Goal: Task Accomplishment & Management: Manage account settings

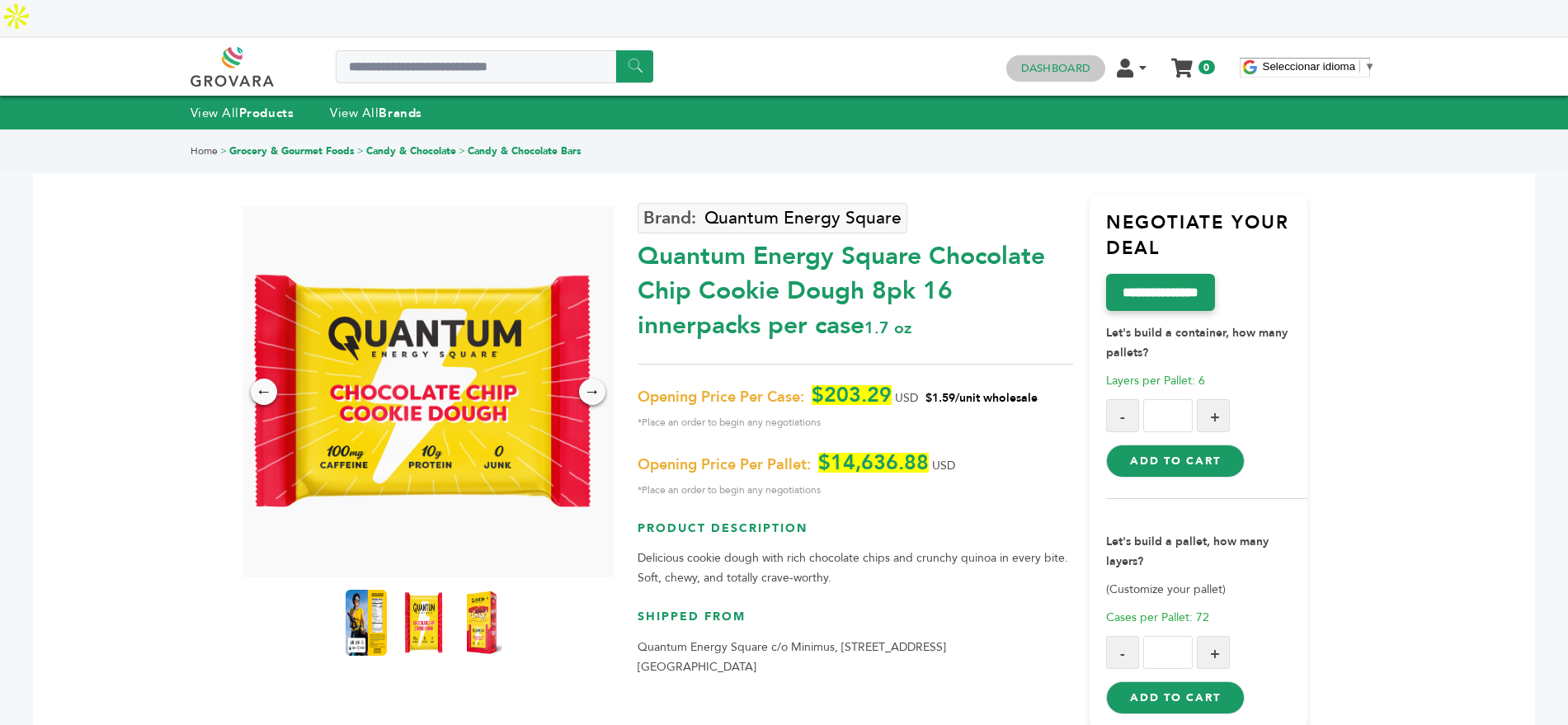
click at [1043, 61] on link "Dashboard" at bounding box center [1056, 68] width 69 height 15
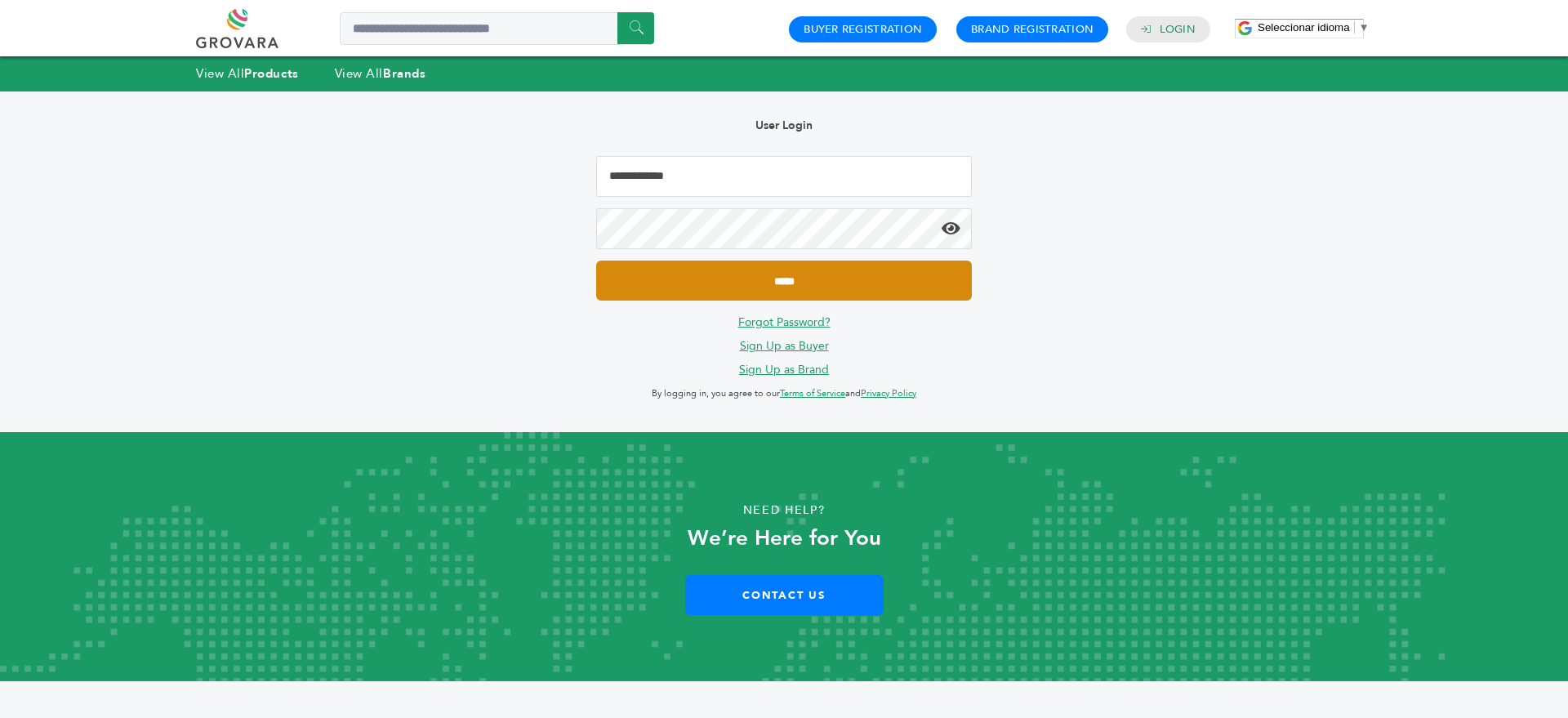
type input "**********"
click at [703, 283] on input "*****" at bounding box center [784, 281] width 375 height 40
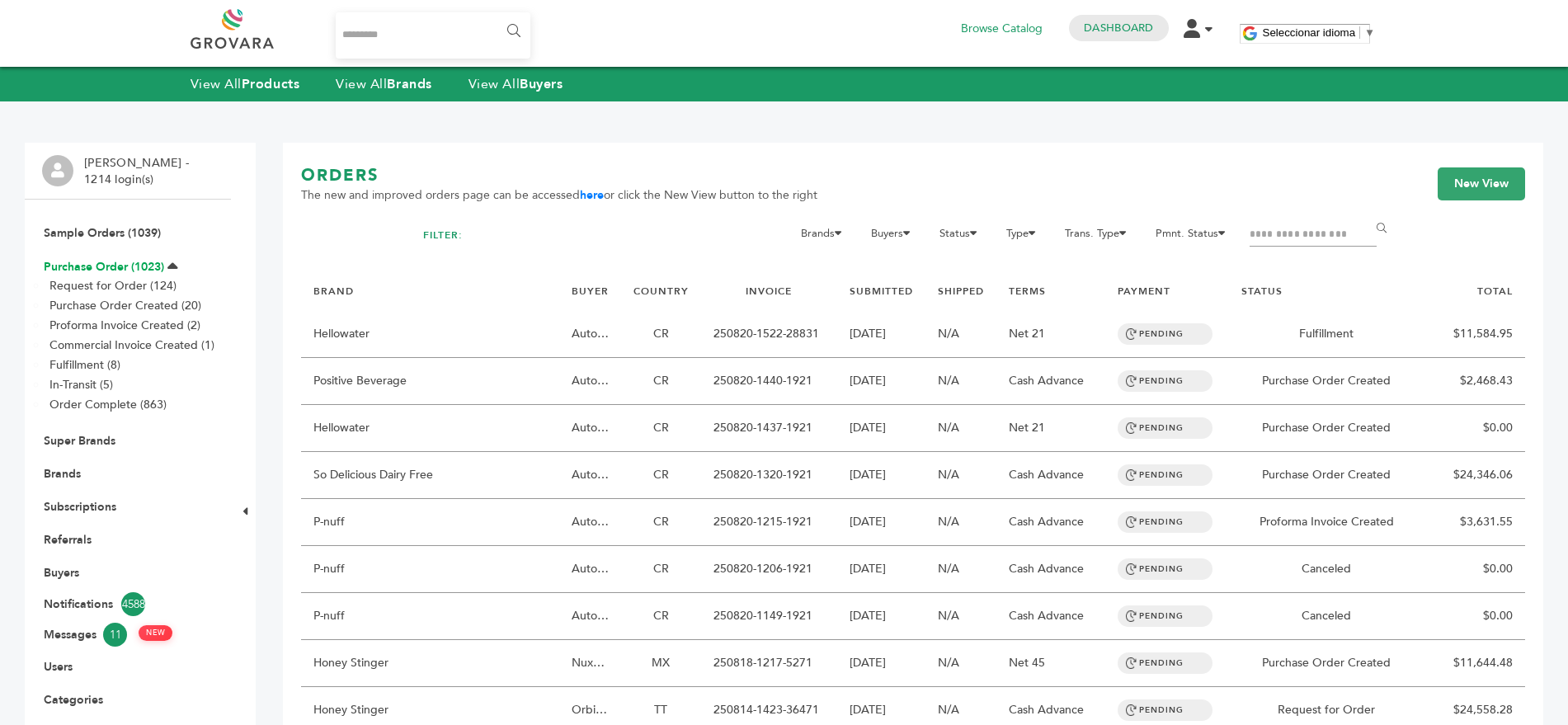
click at [111, 267] on link "Purchase Order (1023)" at bounding box center [103, 267] width 120 height 16
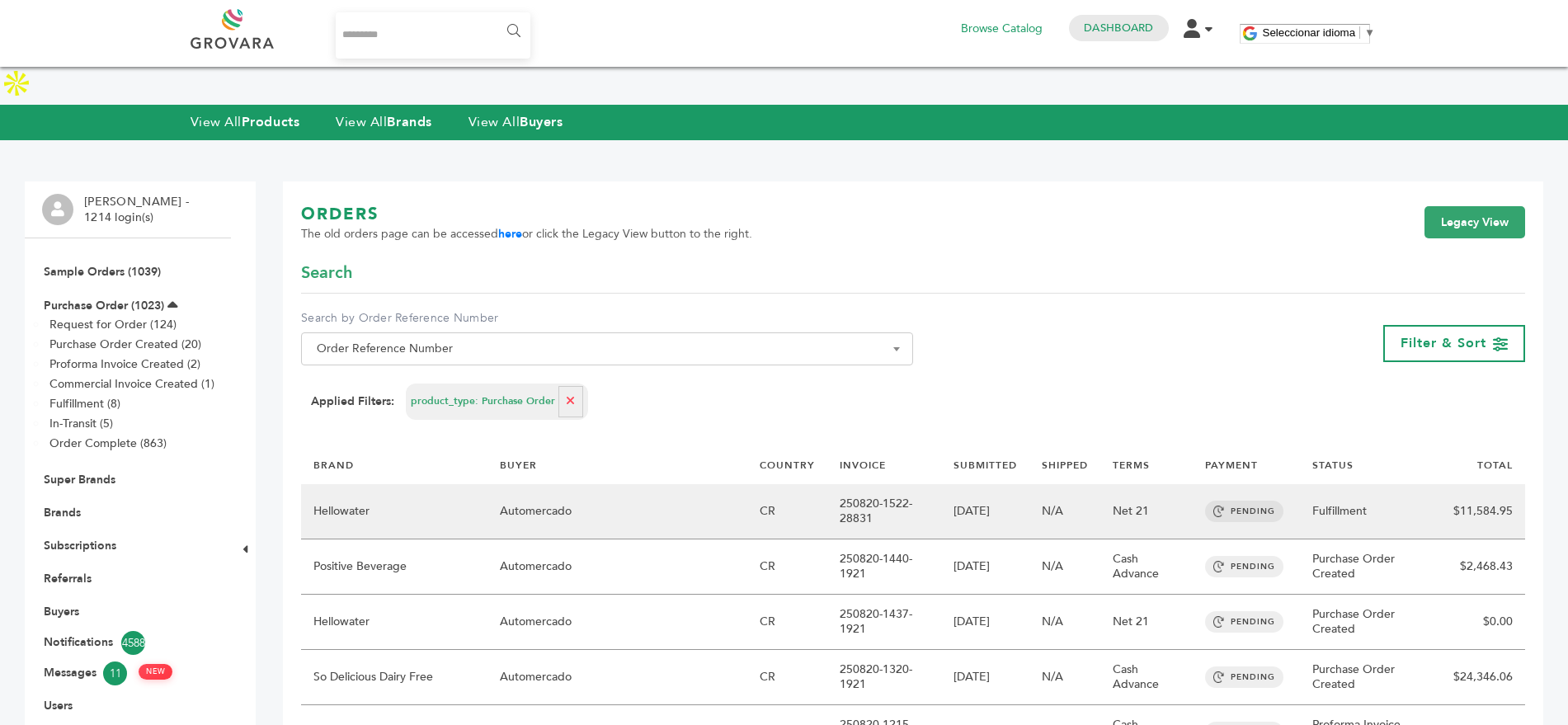
scroll to position [38, 0]
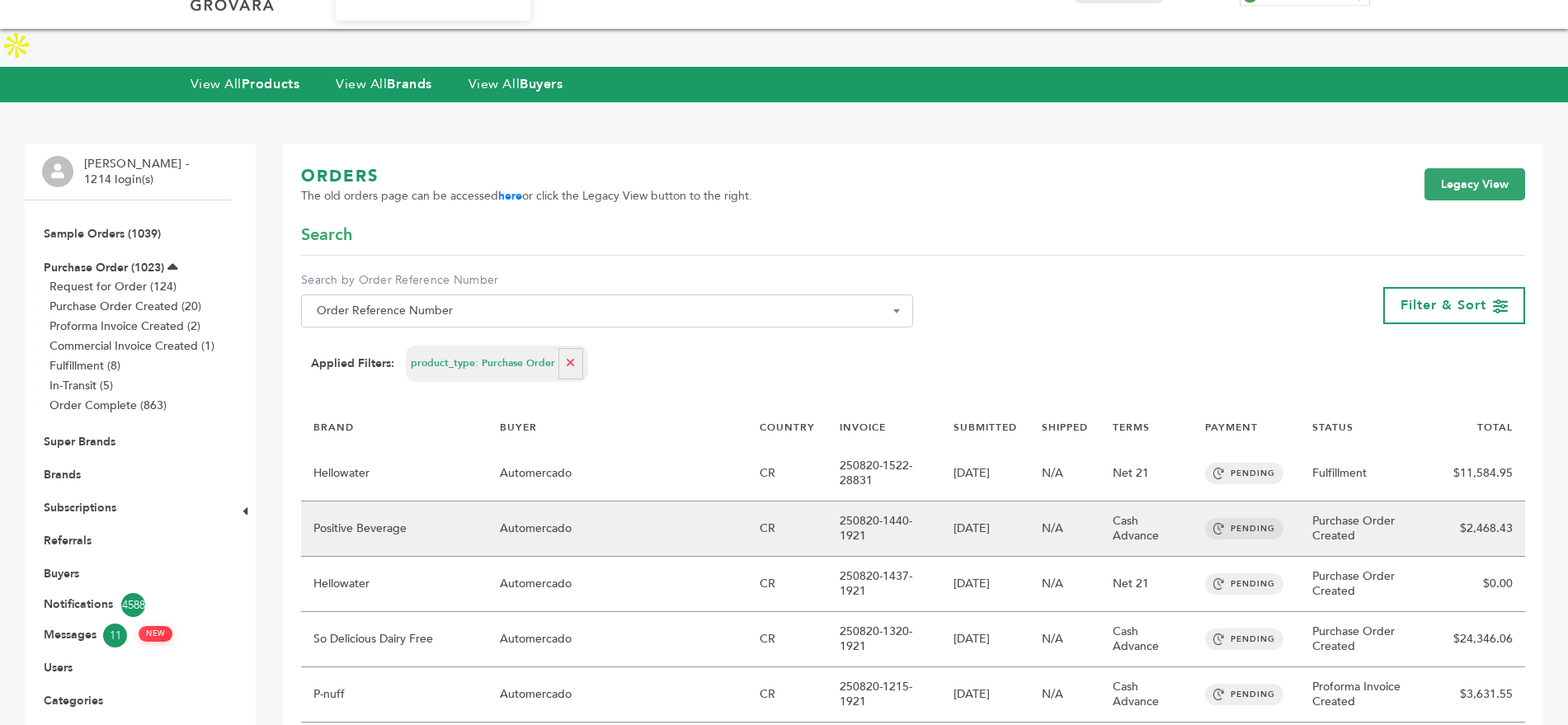
click at [465, 502] on td "Positive Beverage" at bounding box center [394, 529] width 186 height 55
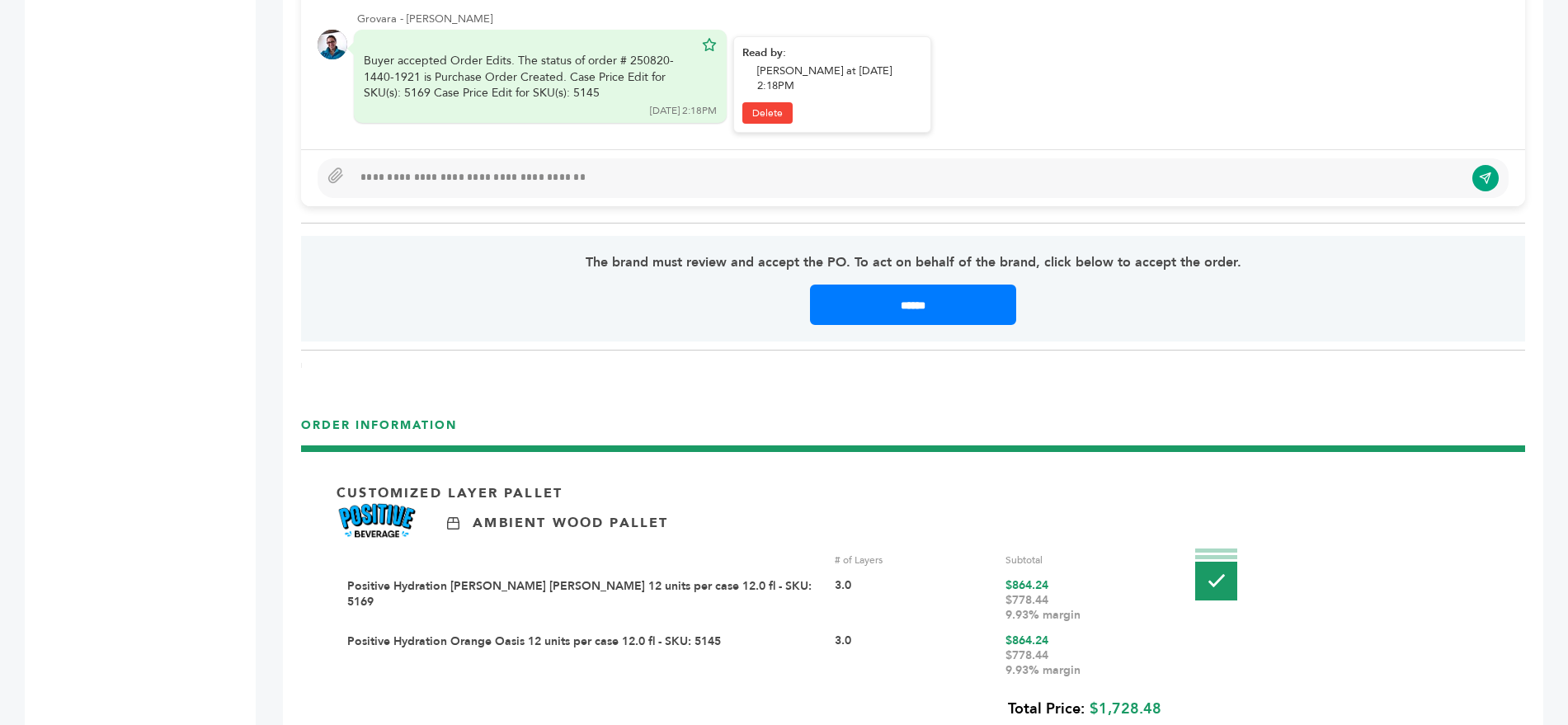
scroll to position [1609, 0]
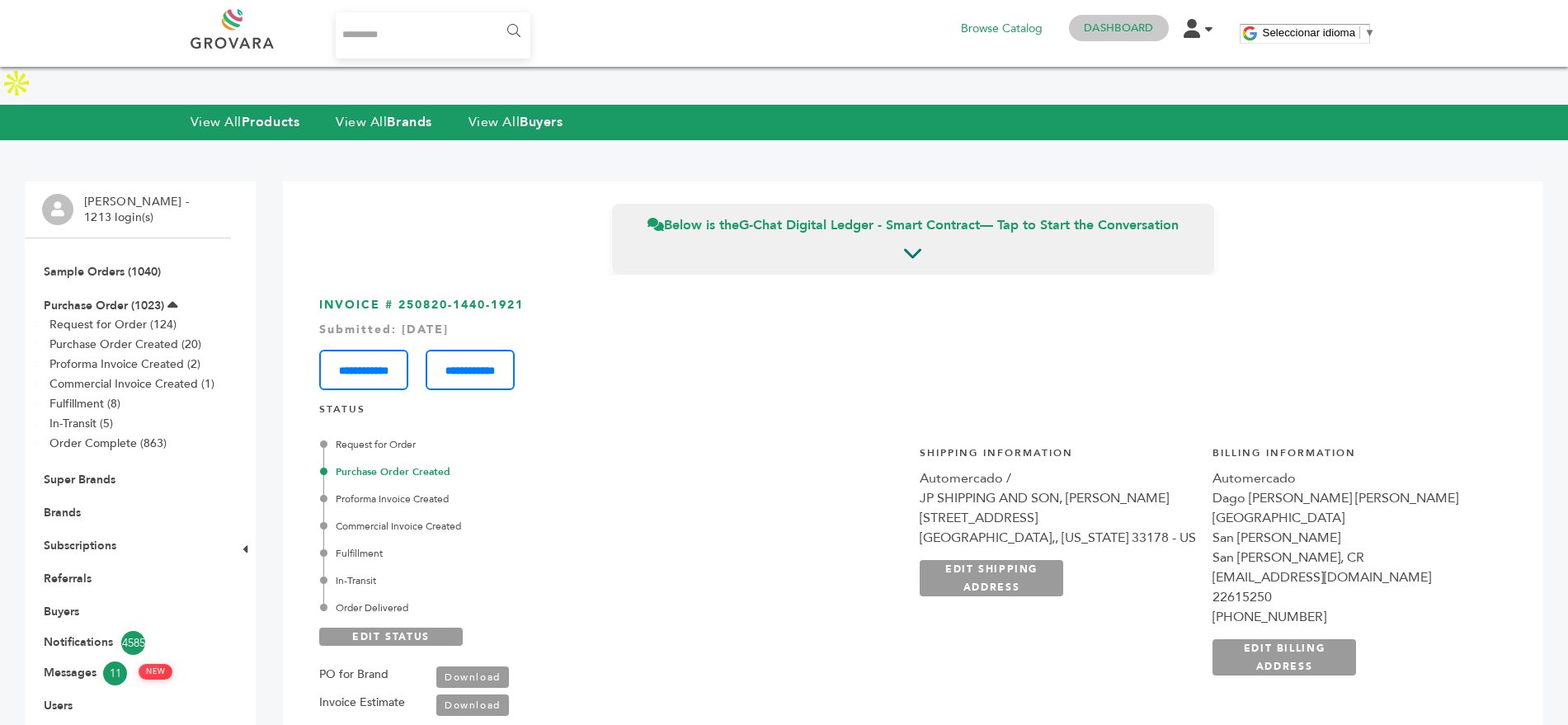
click at [1120, 23] on link "Dashboard" at bounding box center [1118, 28] width 69 height 15
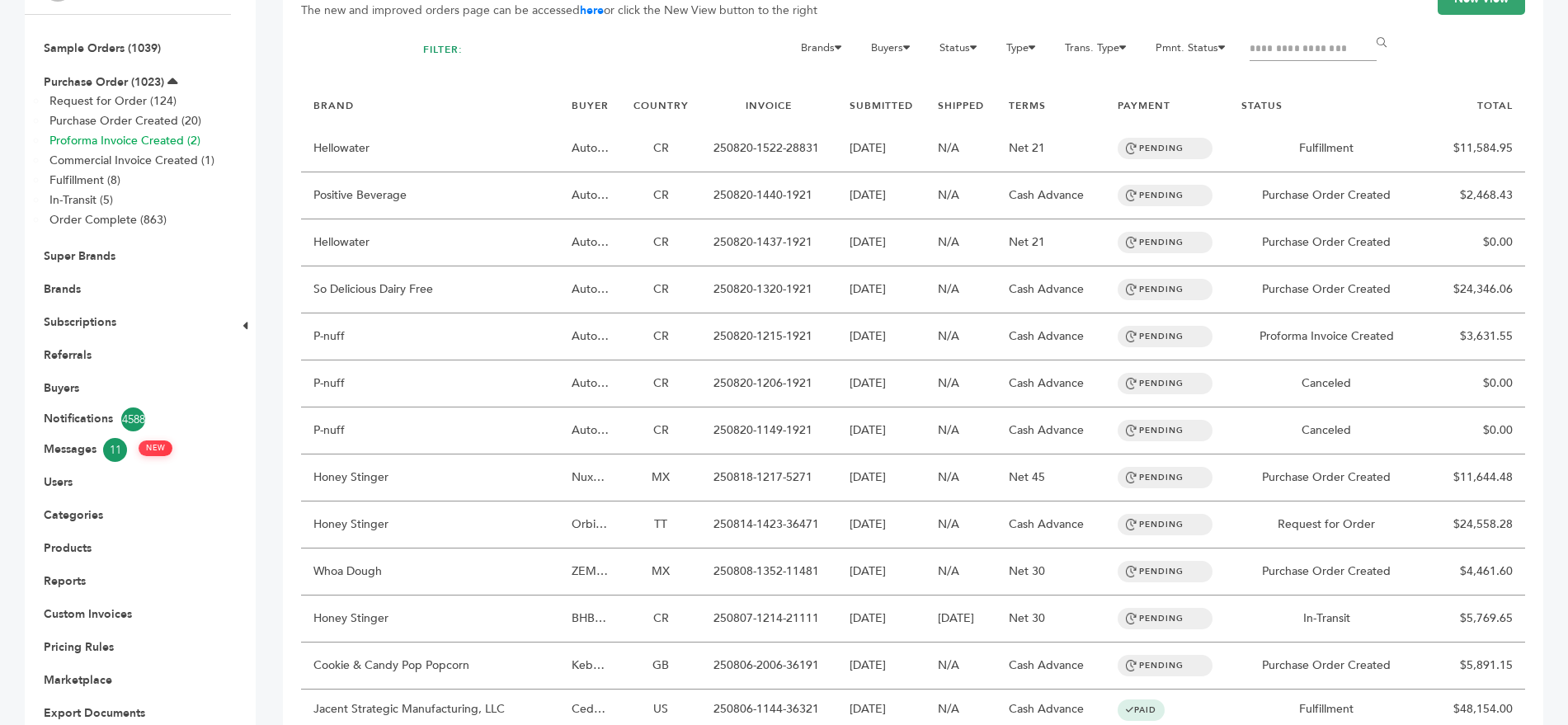
scroll to position [236, 0]
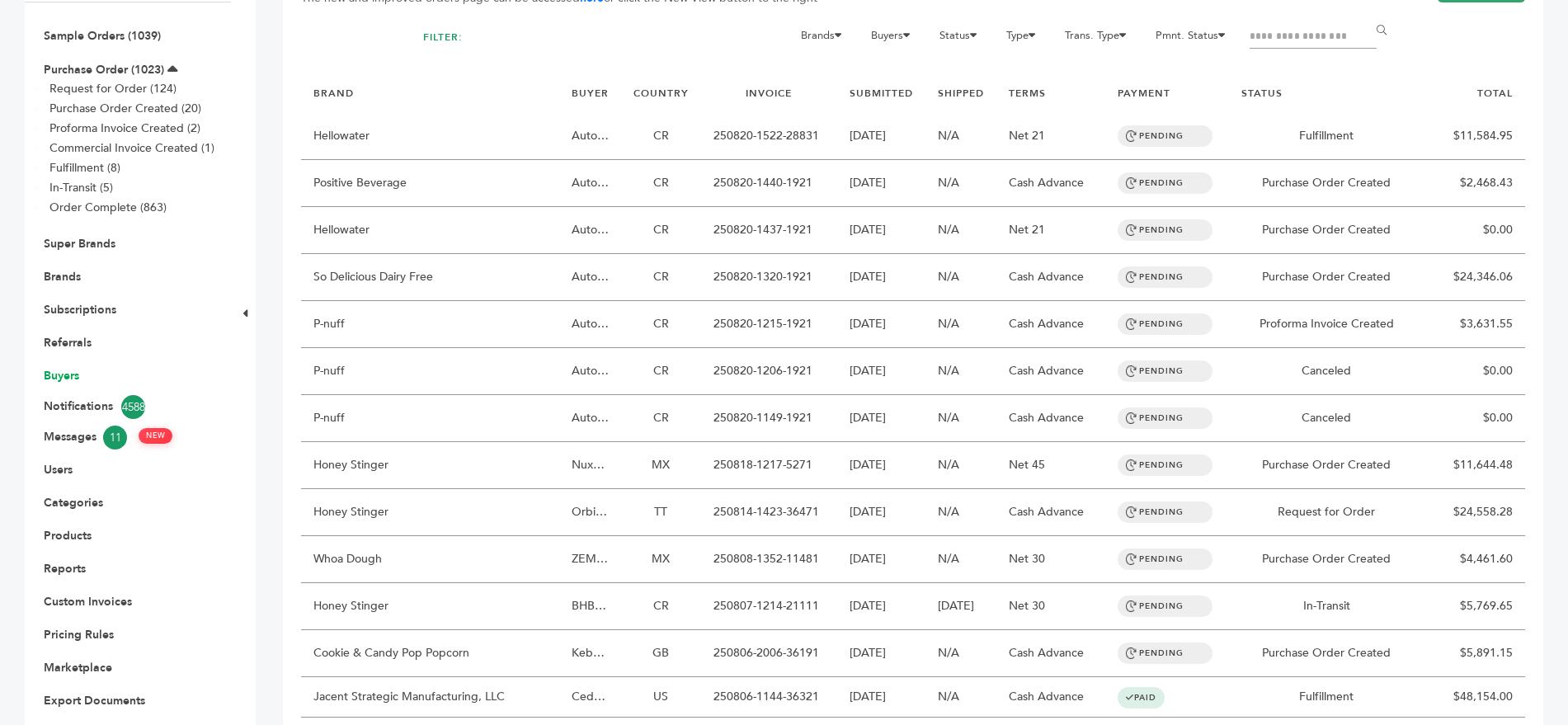
click at [61, 368] on link "Buyers" at bounding box center [61, 376] width 36 height 16
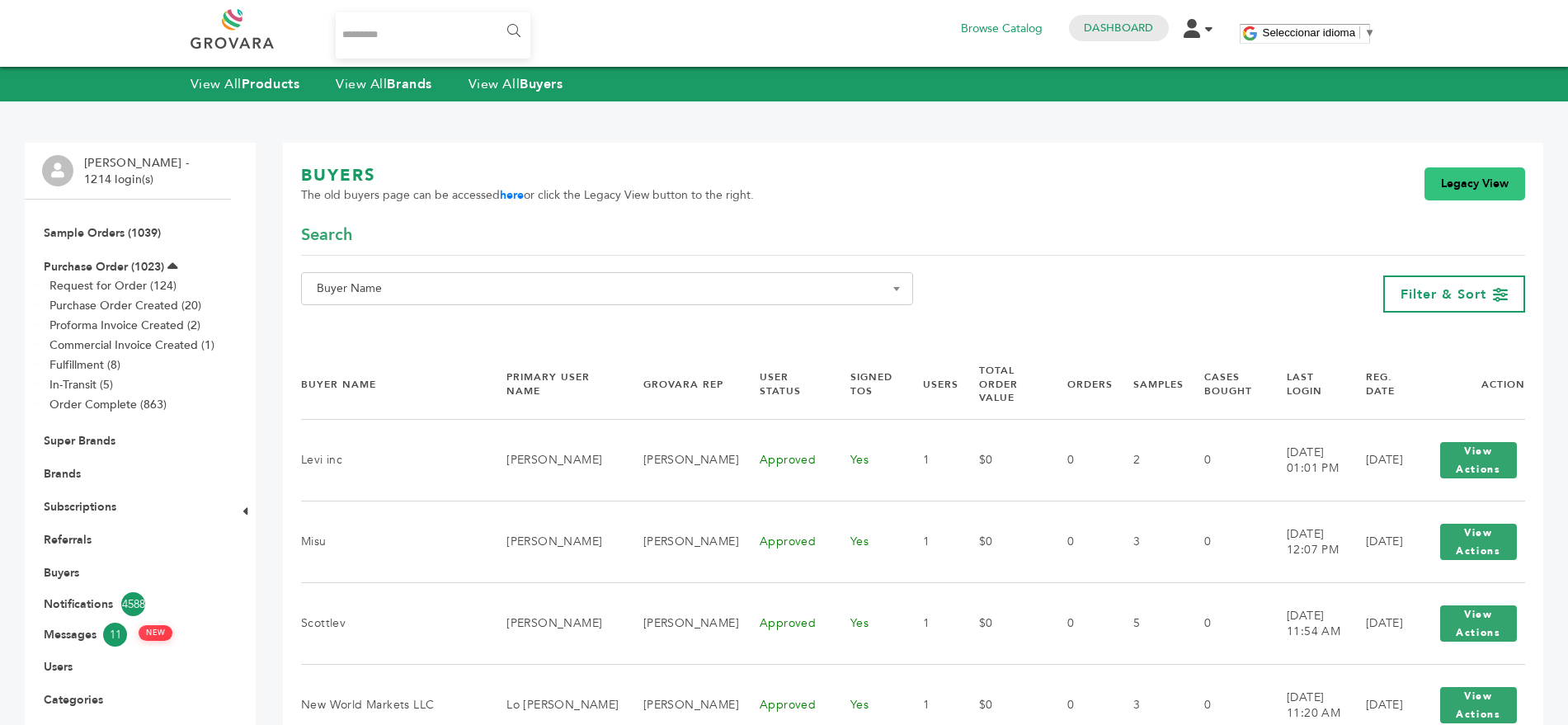
click at [1480, 191] on link "Legacy View" at bounding box center [1475, 184] width 100 height 33
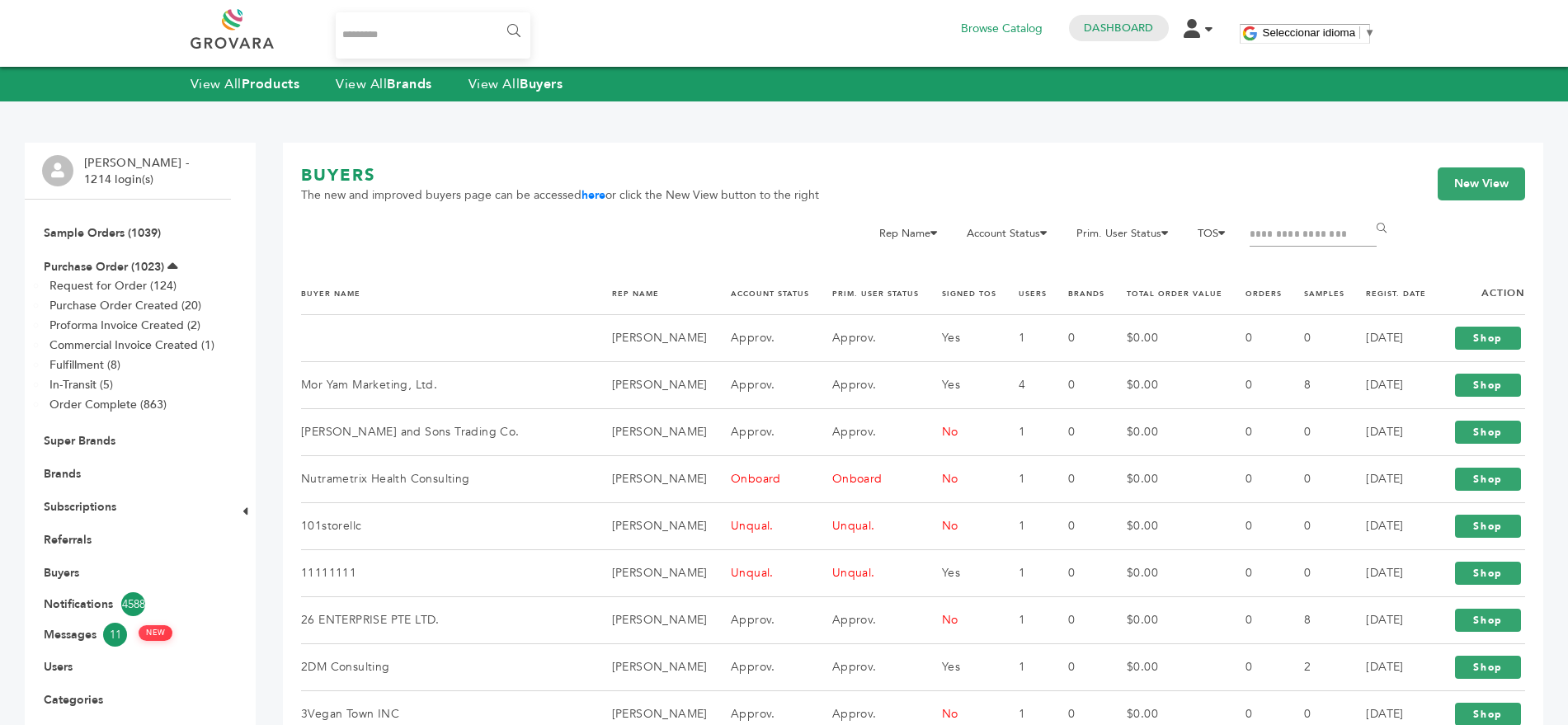
click at [1383, 286] on th "REGIST. DATE" at bounding box center [1386, 293] width 82 height 42
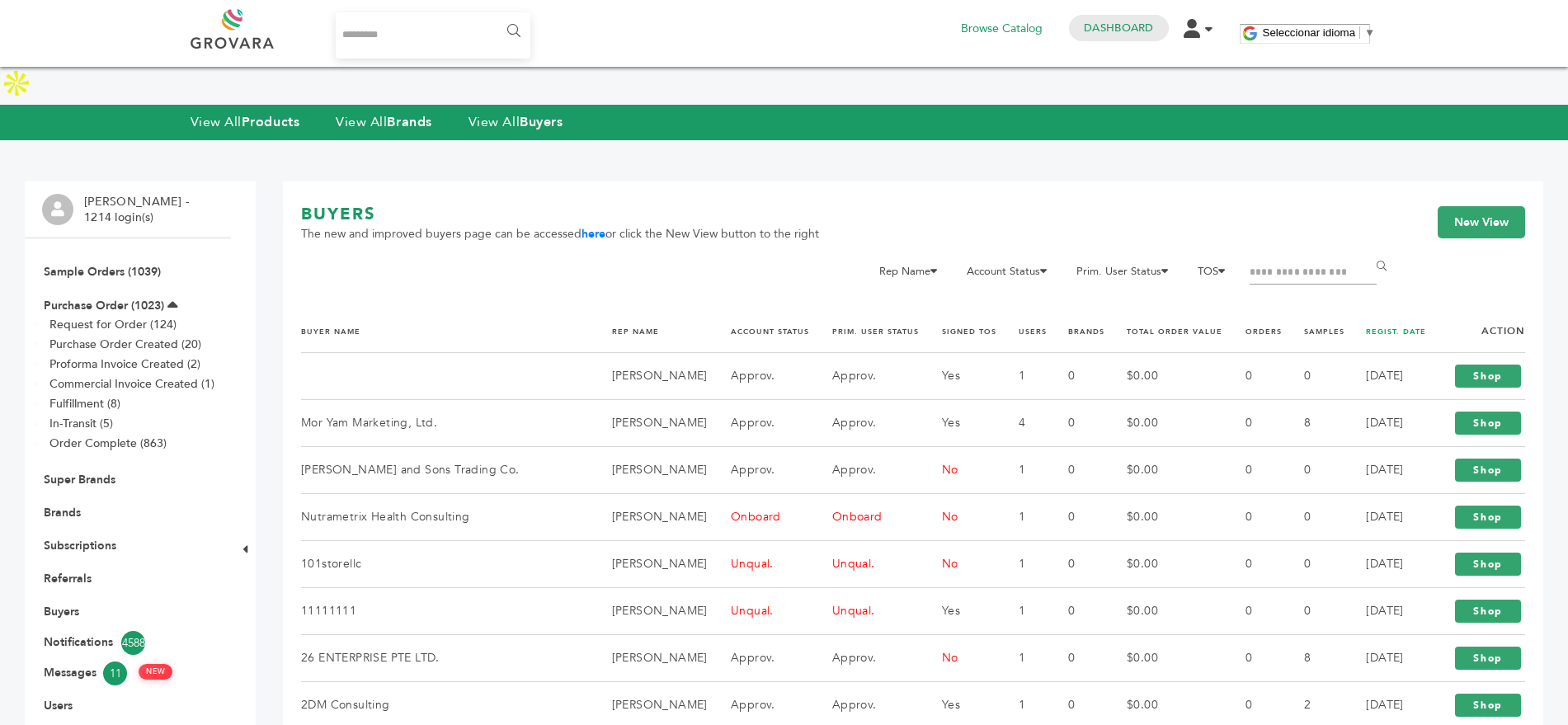
click at [1366, 327] on link "REGIST. DATE" at bounding box center [1396, 331] width 61 height 10
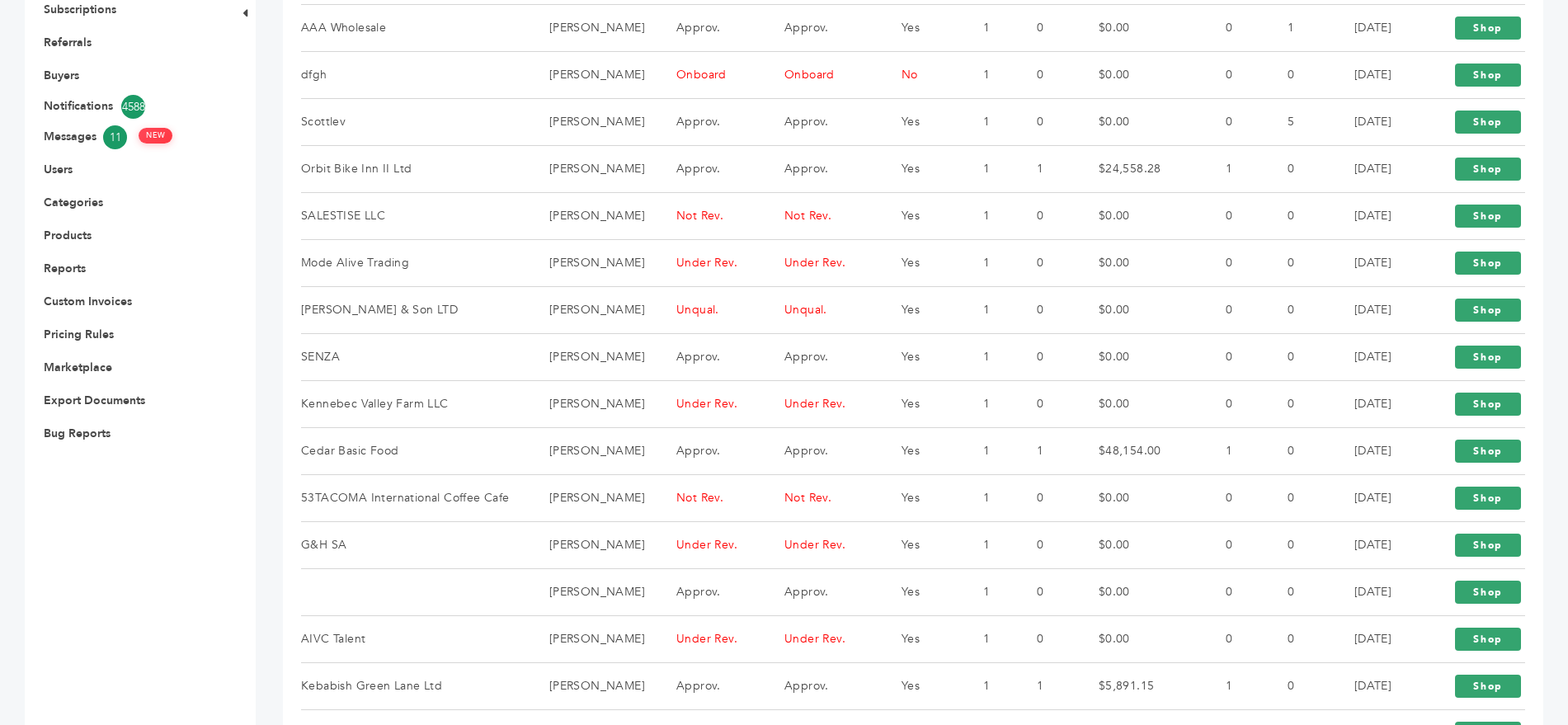
scroll to position [537, 0]
